Goal: Information Seeking & Learning: Learn about a topic

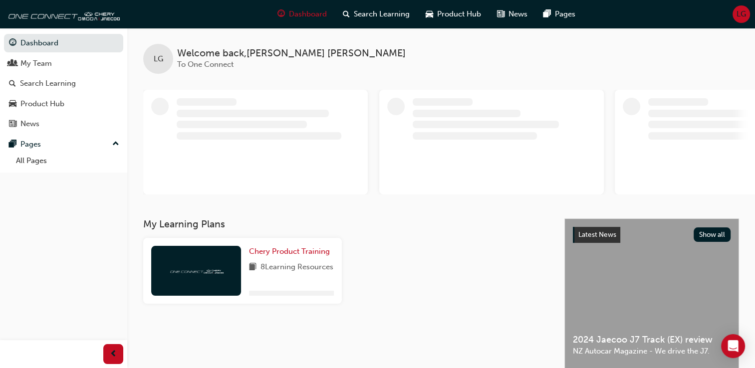
click at [660, 5] on div "Dashboard Search Learning Product Hub News Pages LG" at bounding box center [377, 14] width 755 height 28
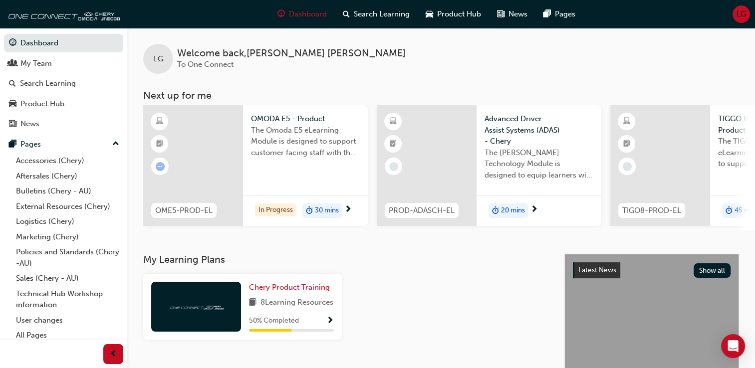
click at [204, 139] on div at bounding box center [193, 165] width 100 height 121
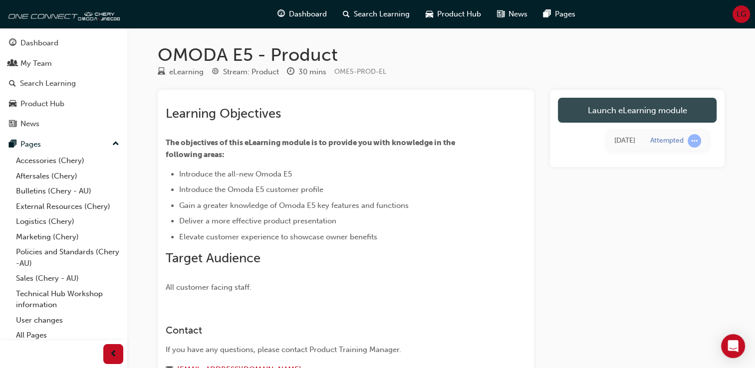
click at [644, 108] on link "Launch eLearning module" at bounding box center [637, 110] width 159 height 25
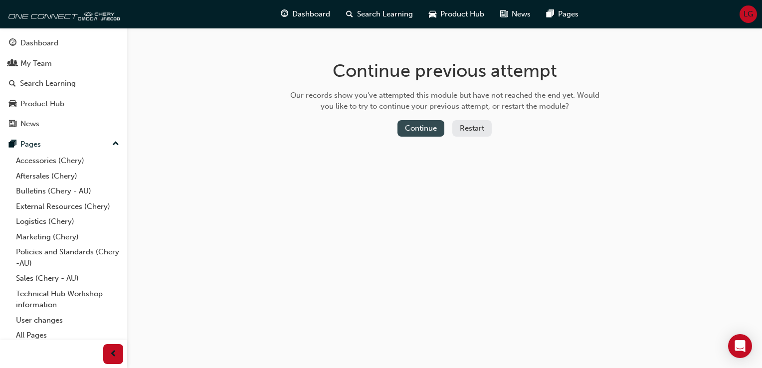
click at [431, 128] on button "Continue" at bounding box center [420, 128] width 47 height 16
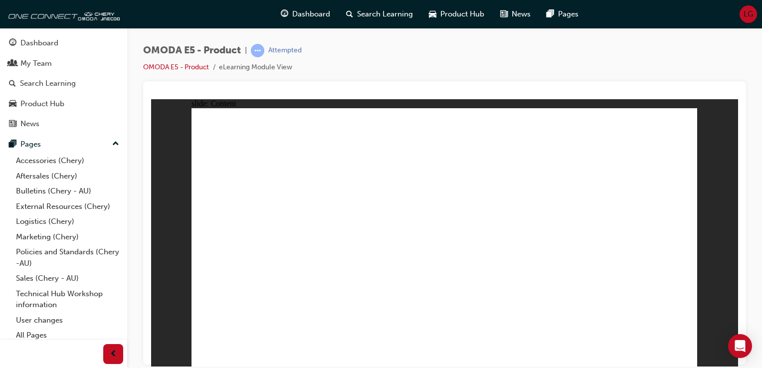
drag, startPoint x: 415, startPoint y: 299, endPoint x: 421, endPoint y: 299, distance: 6.0
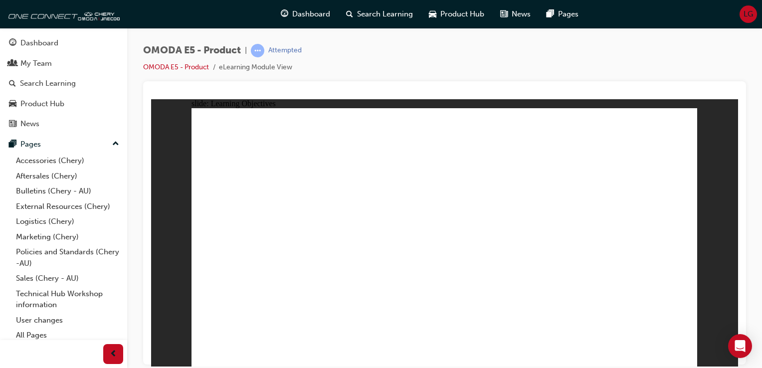
drag, startPoint x: 471, startPoint y: 256, endPoint x: 460, endPoint y: 249, distance: 12.6
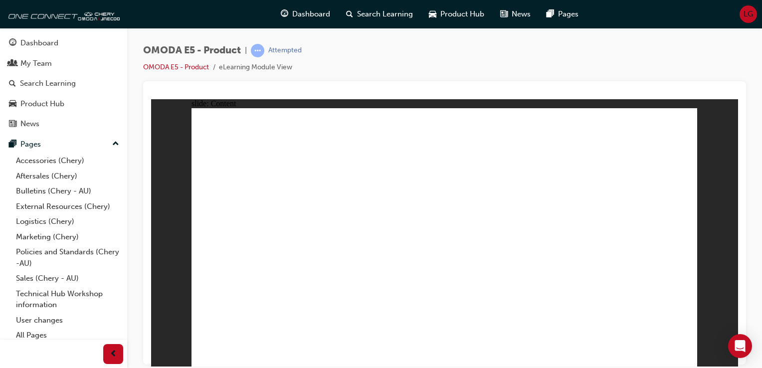
click at [762, 275] on html "Your version of Internet Explorer is outdated and not supported. Please upgrade…" at bounding box center [381, 184] width 762 height 368
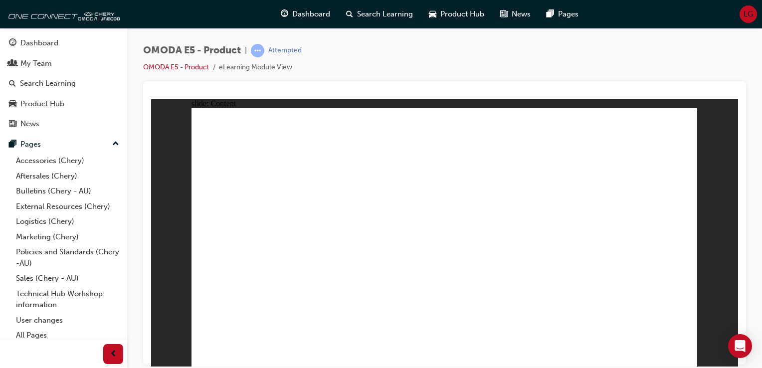
drag, startPoint x: 555, startPoint y: 317, endPoint x: 566, endPoint y: 319, distance: 11.6
drag, startPoint x: 646, startPoint y: 269, endPoint x: 641, endPoint y: 255, distance: 15.0
